Goal: Information Seeking & Learning: Learn about a topic

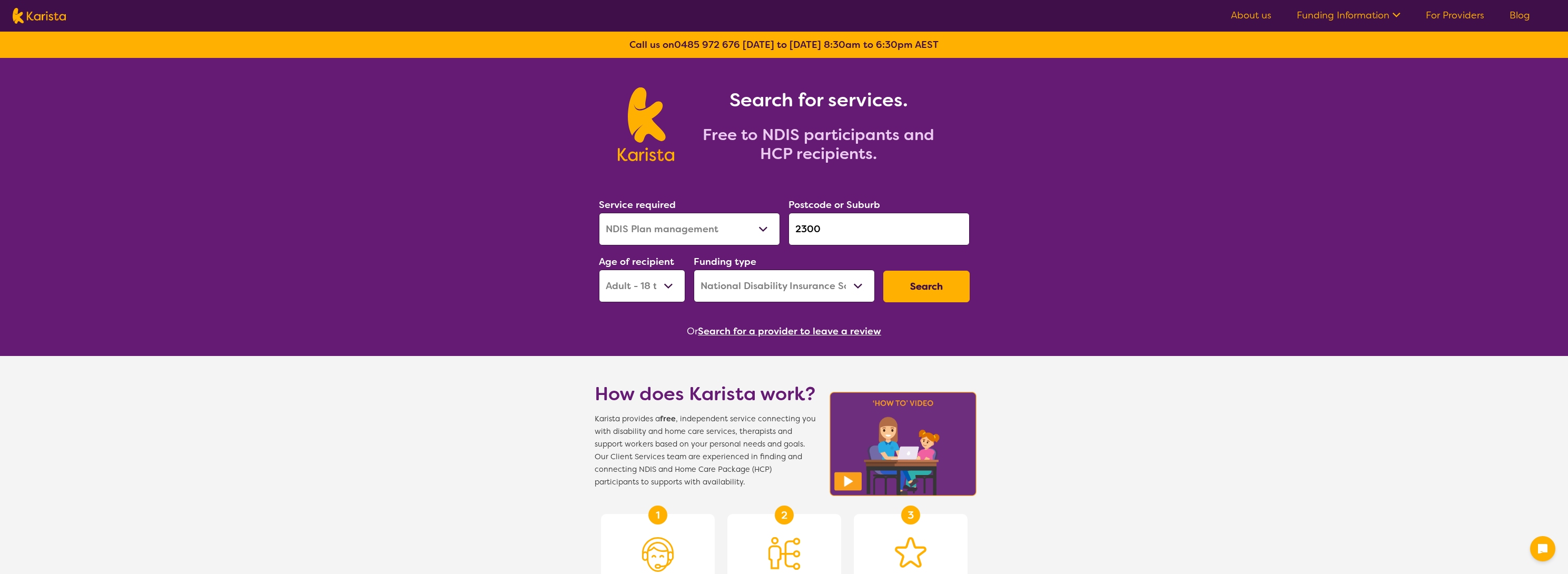
select select "NDIS Plan management"
select select "AD"
select select "NDIS"
click at [925, 291] on button "Search" at bounding box center [927, 286] width 86 height 32
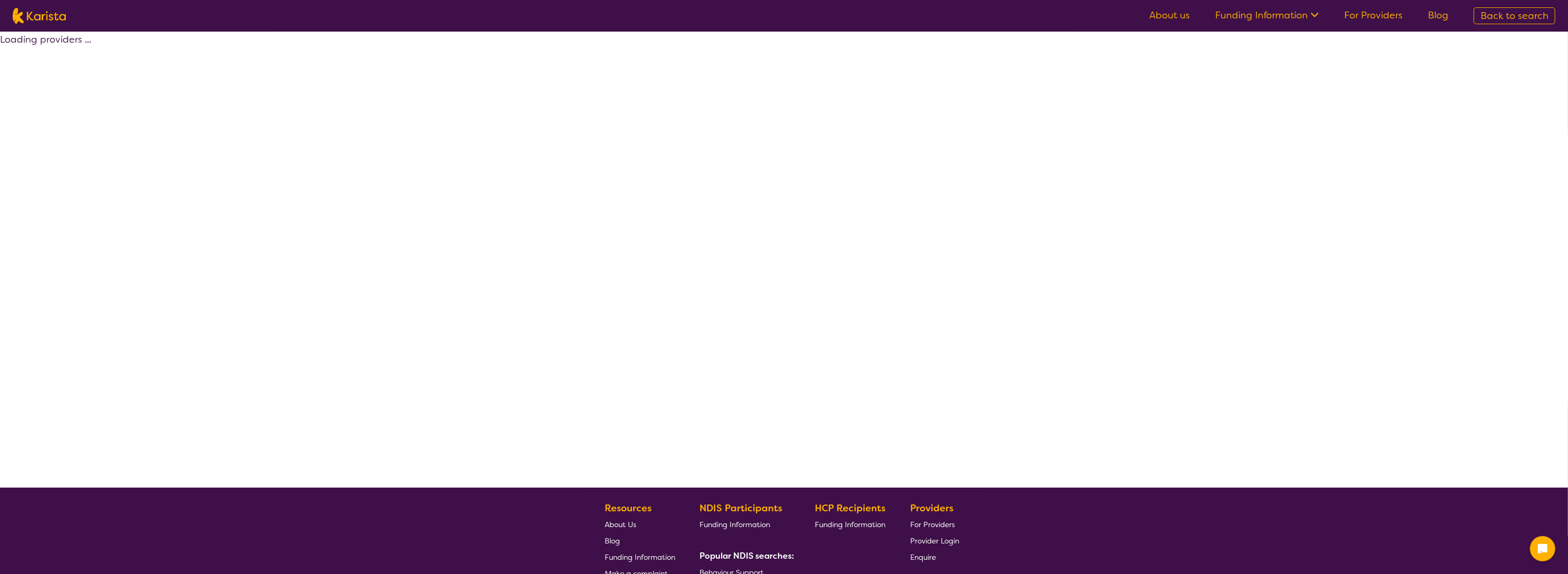
select select "by_score"
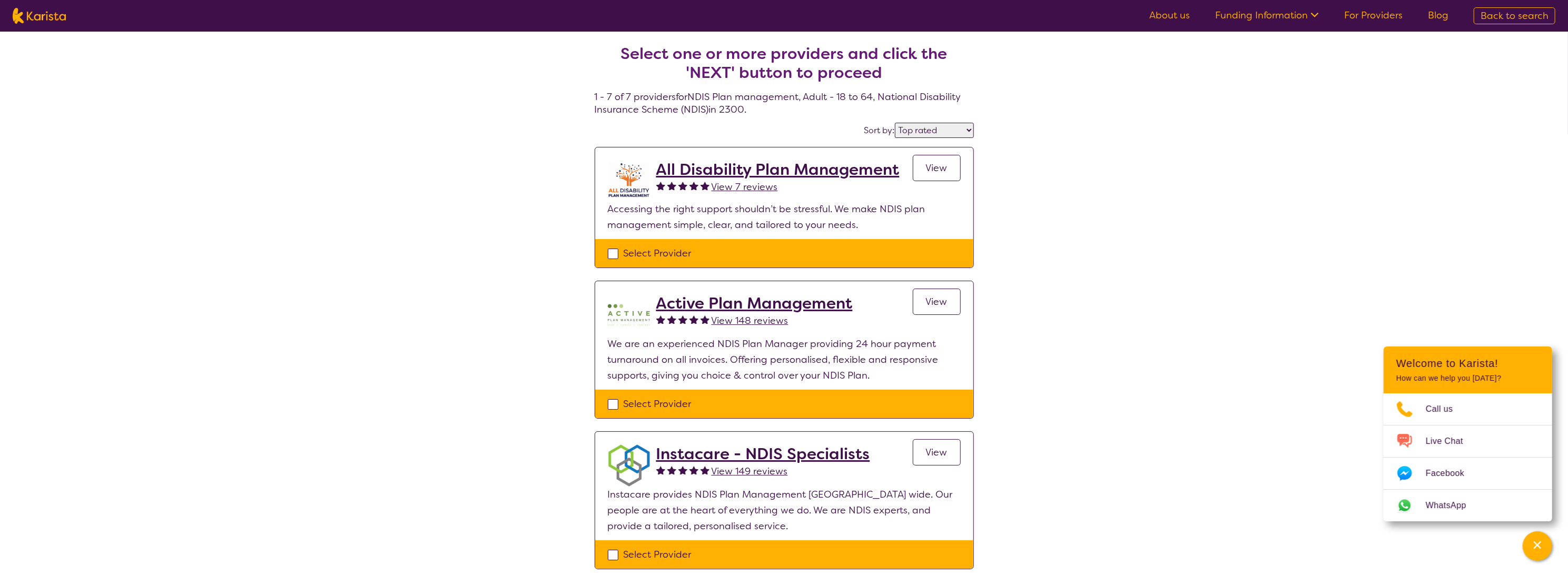
click at [933, 172] on span "View" at bounding box center [936, 168] width 22 height 13
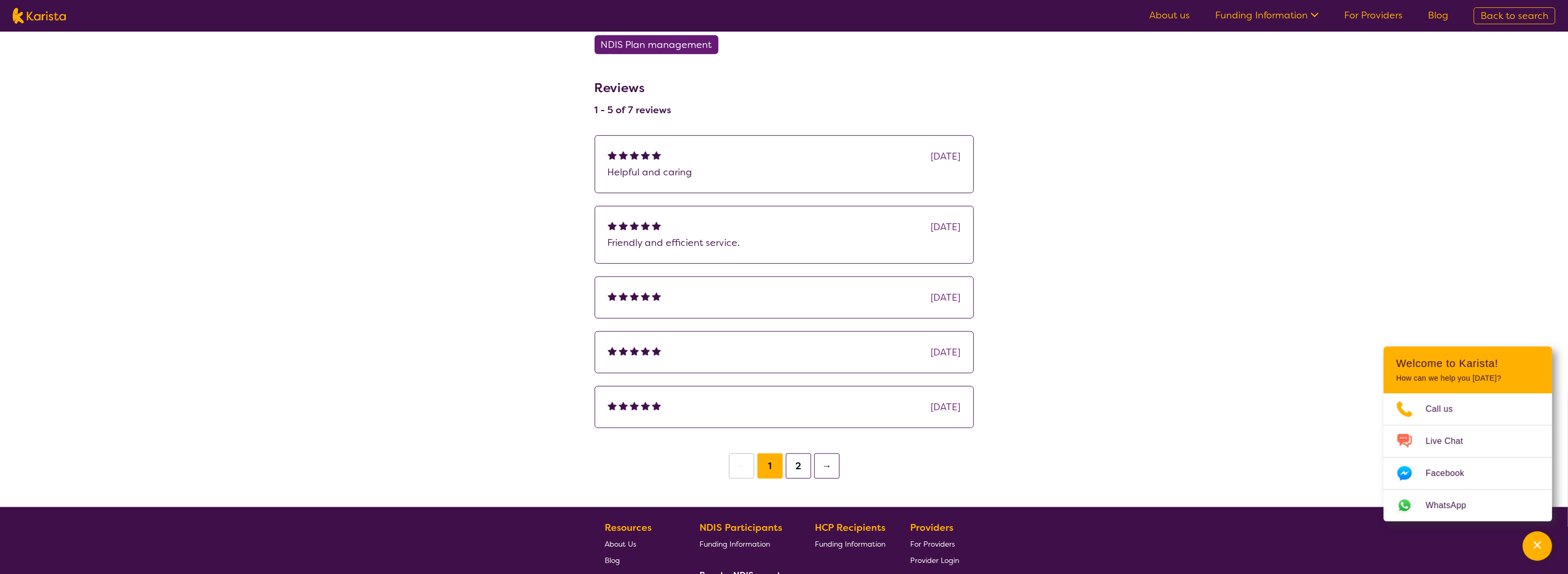
scroll to position [684, 0]
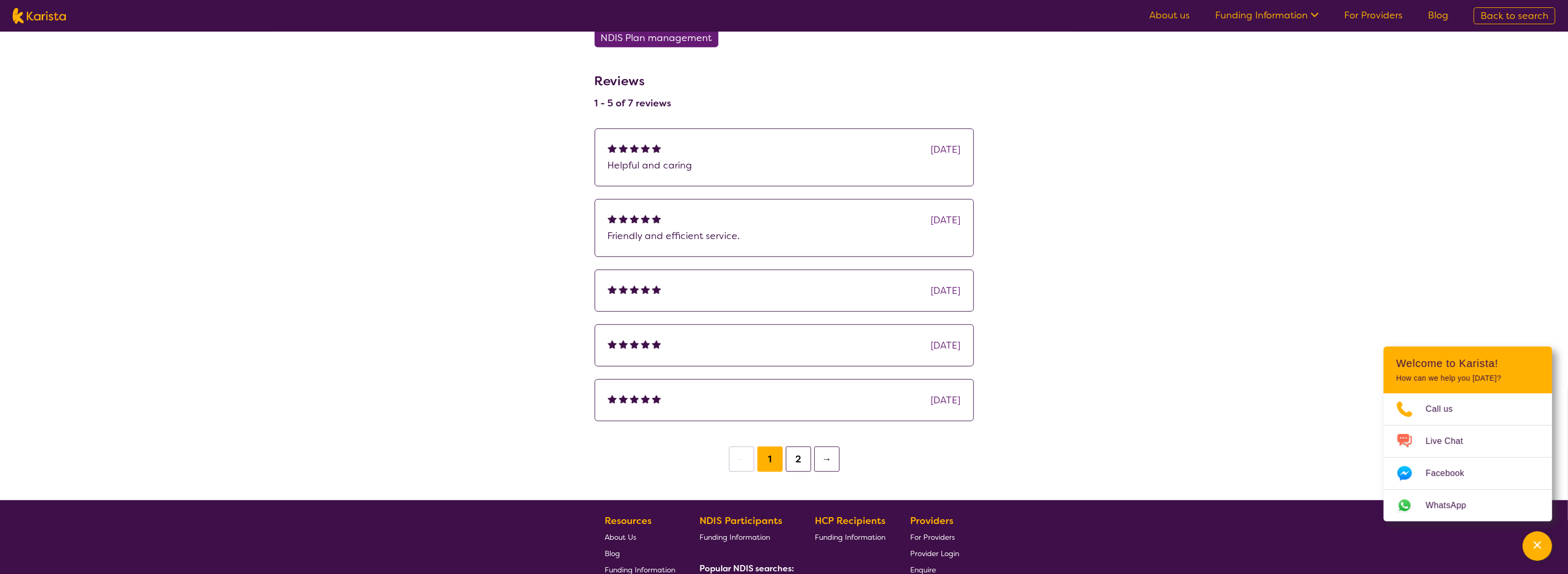
click at [820, 459] on button "→" at bounding box center [827, 459] width 25 height 25
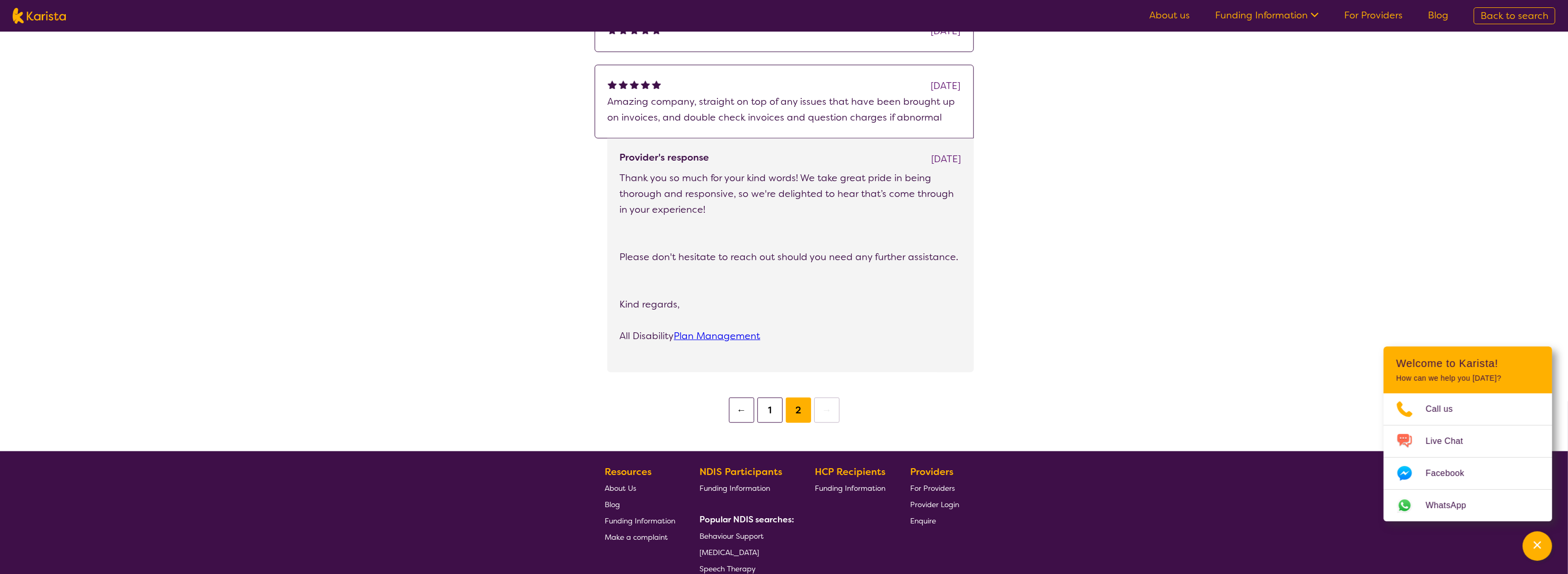
scroll to position [844, 0]
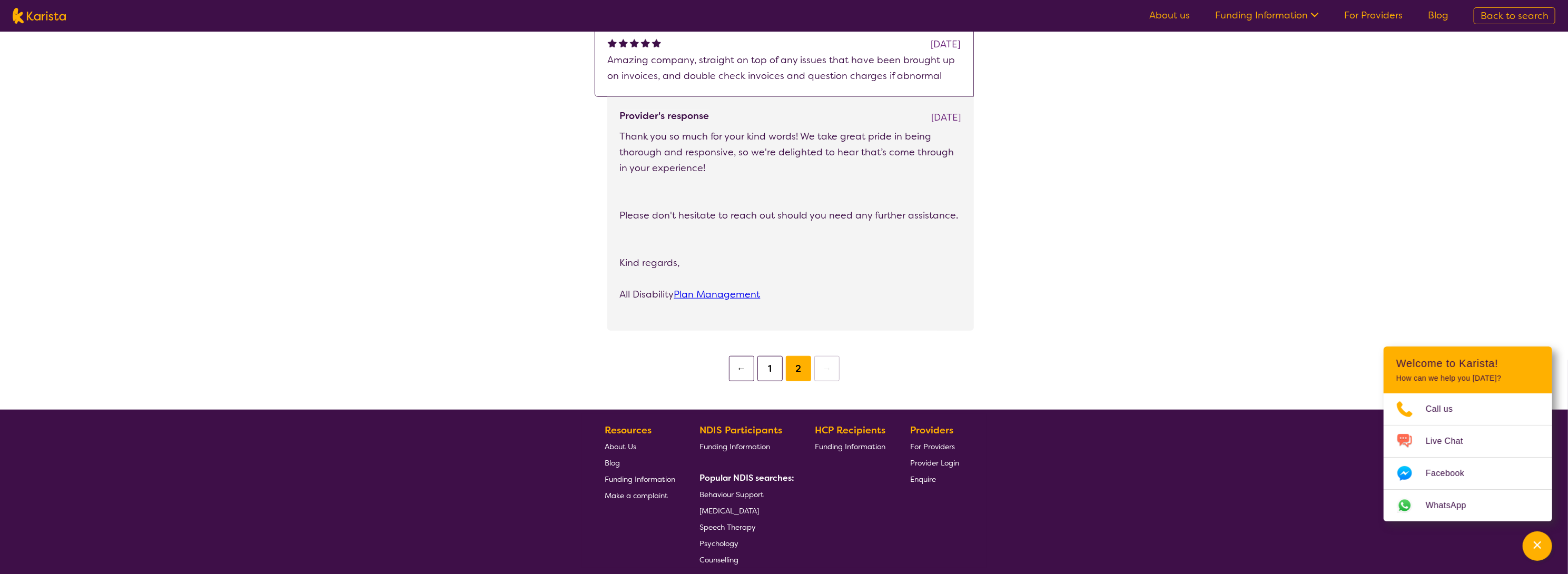
click at [746, 371] on button "←" at bounding box center [742, 368] width 25 height 25
